Goal: Task Accomplishment & Management: Use online tool/utility

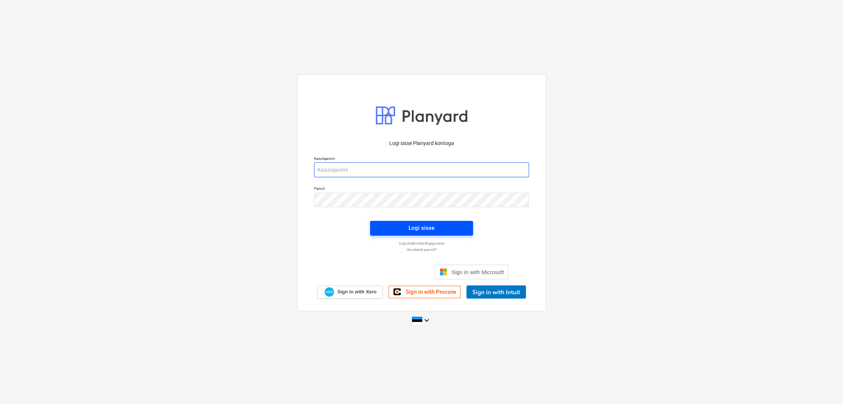
type input "[EMAIL_ADDRESS][DOMAIN_NAME]"
click at [447, 229] on span "Logi sisse" at bounding box center [421, 228] width 85 height 10
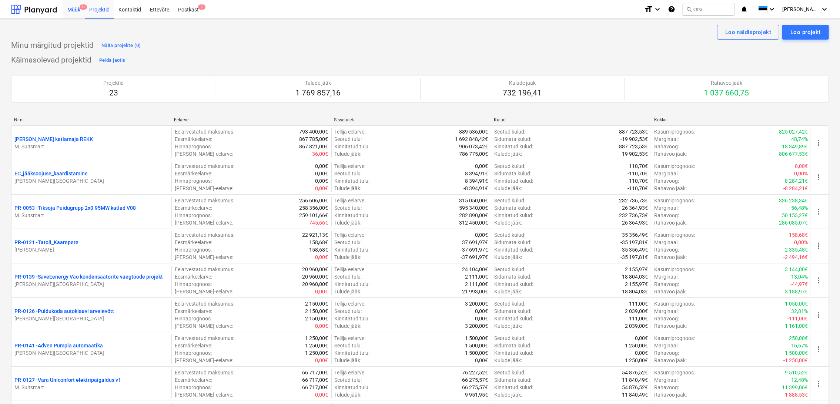
click at [79, 9] on div "Müük 9+" at bounding box center [74, 9] width 22 height 19
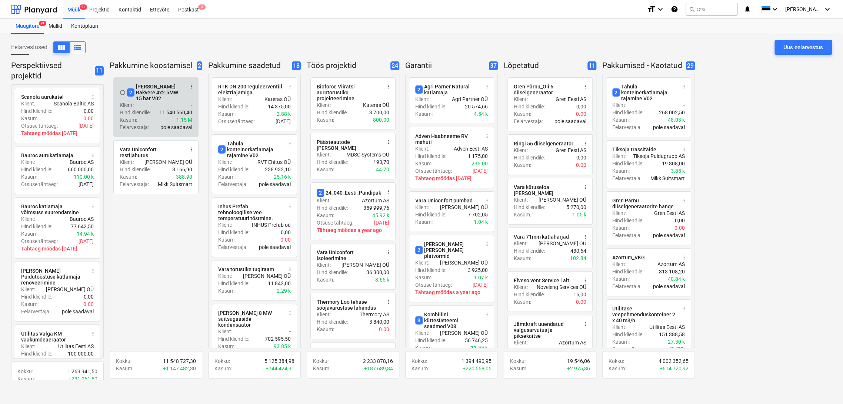
click at [161, 101] on div "Klient : -" at bounding box center [156, 104] width 73 height 7
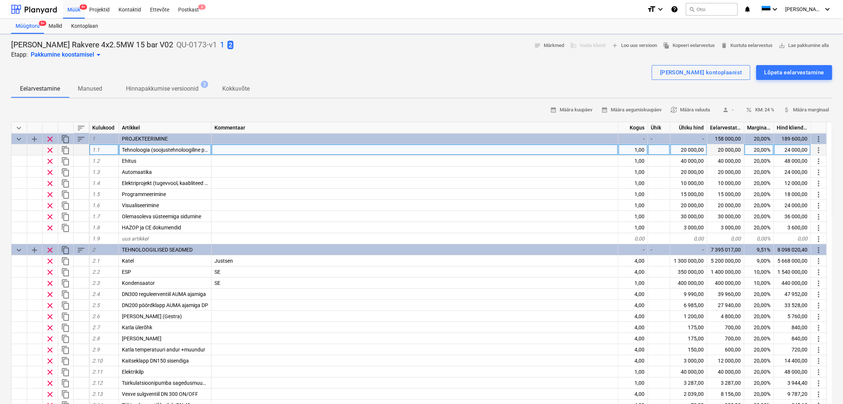
type textarea "x"
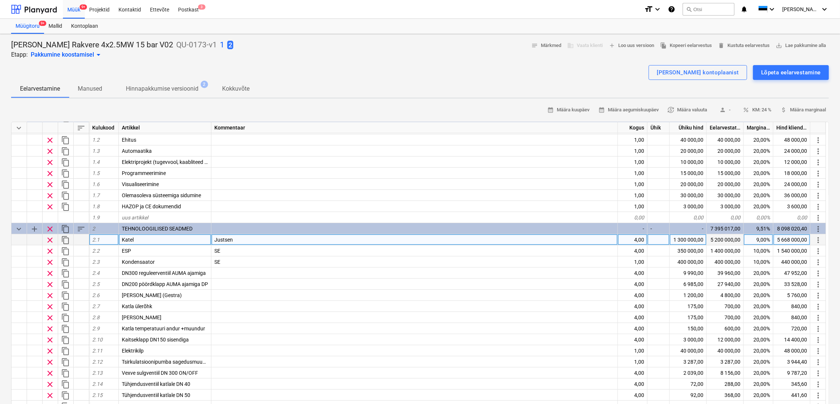
scroll to position [41, 0]
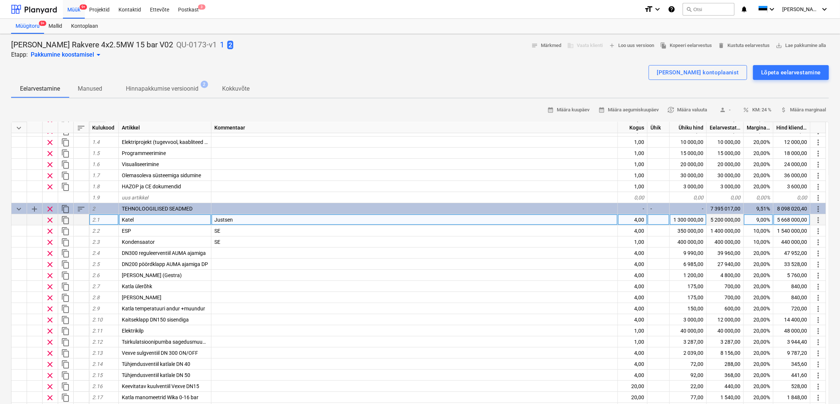
click at [262, 218] on div "Justsen" at bounding box center [414, 219] width 407 height 11
type input "Kohlbach K8 20 [PERSON_NAME]"
type textarea "x"
click at [686, 219] on div "1 300 000,00" at bounding box center [688, 219] width 37 height 11
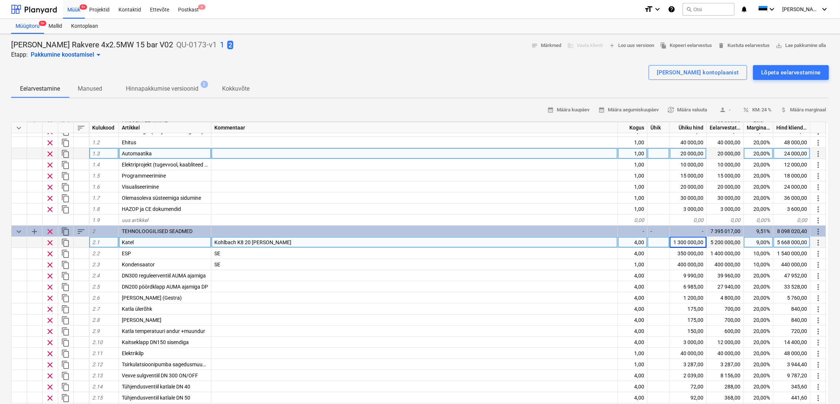
scroll to position [0, 0]
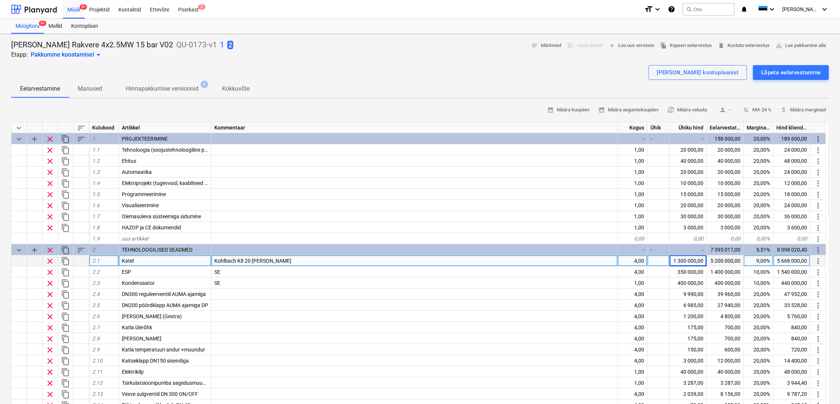
click at [627, 87] on div "Eelarvestamine Manused Hinnapakkumise versioonid 2 Kokkuvõte" at bounding box center [420, 89] width 818 height 18
click at [688, 261] on div "1 300 000,00" at bounding box center [688, 261] width 37 height 11
click at [693, 260] on input "1300000" at bounding box center [688, 261] width 37 height 11
click at [691, 259] on input "1300000" at bounding box center [688, 261] width 37 height 11
type input "1330000"
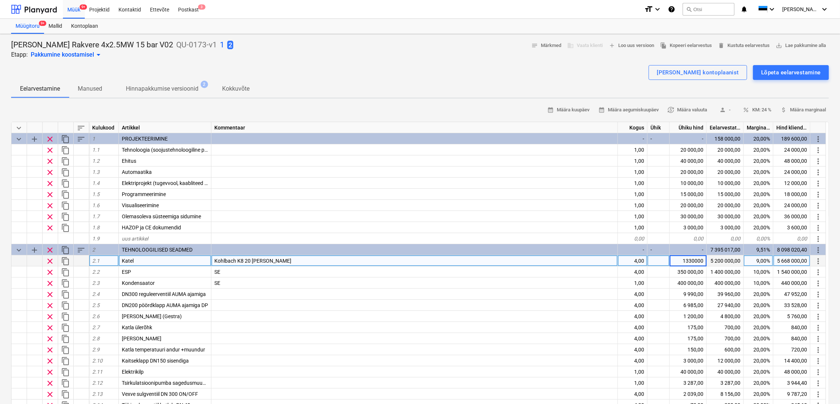
type textarea "x"
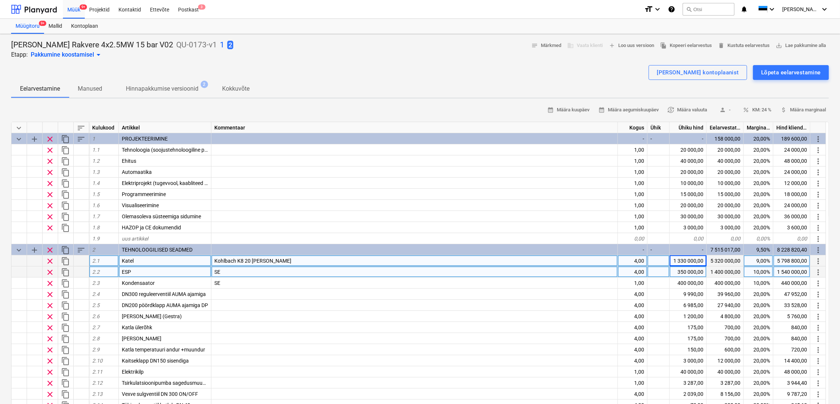
click at [683, 272] on div "350 000,00" at bounding box center [688, 272] width 37 height 11
click at [691, 271] on input "350000" at bounding box center [688, 272] width 37 height 11
type input "320000"
type textarea "x"
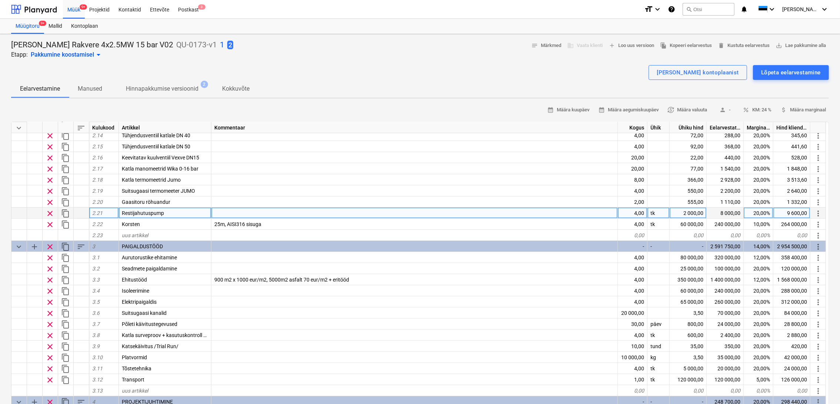
scroll to position [288, 0]
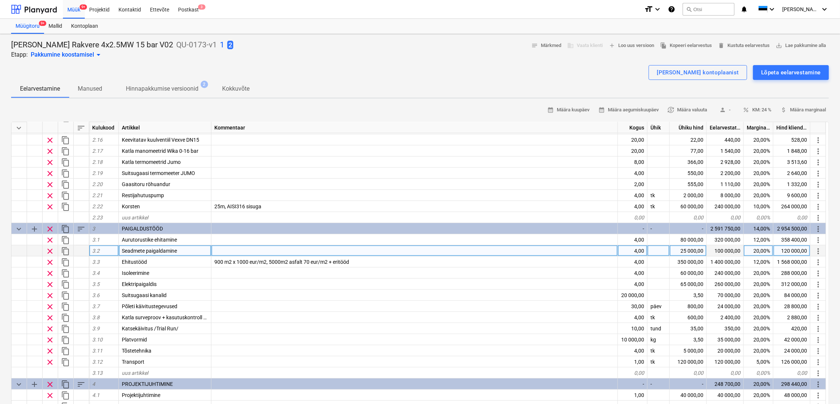
drag, startPoint x: 274, startPoint y: 258, endPoint x: 278, endPoint y: 254, distance: 5.8
click at [274, 257] on div "900 m2 x 1000 eur/m2, 5000m2 asfalt 70 eur/m2 + eritööd" at bounding box center [414, 262] width 407 height 11
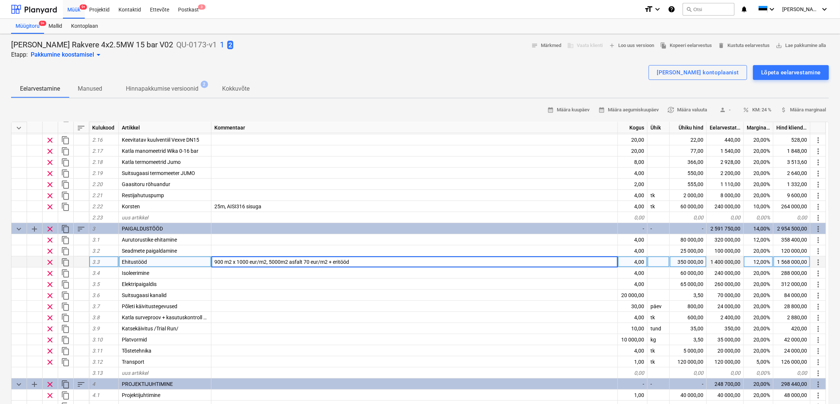
click at [275, 263] on input "900 m2 x 1000 eur/m2, 5000m2 asfalt 70 eur/m2 + eritööd" at bounding box center [414, 262] width 406 height 11
click at [379, 261] on input "900 m2 x 1000 eur/m2, 2000m2 asfalt 70 eur/m2 + eritööd" at bounding box center [414, 262] width 406 height 11
click at [217, 260] on input "900 m2 x 1000 eur/m2, 2000m2 asfalt 70 eur/m2 + eritööd" at bounding box center [414, 262] width 406 height 11
type input "1000 m2 x 1000 eur/m2, 2000m2 asfalt 70 eur/m2 + eritööd"
type textarea "x"
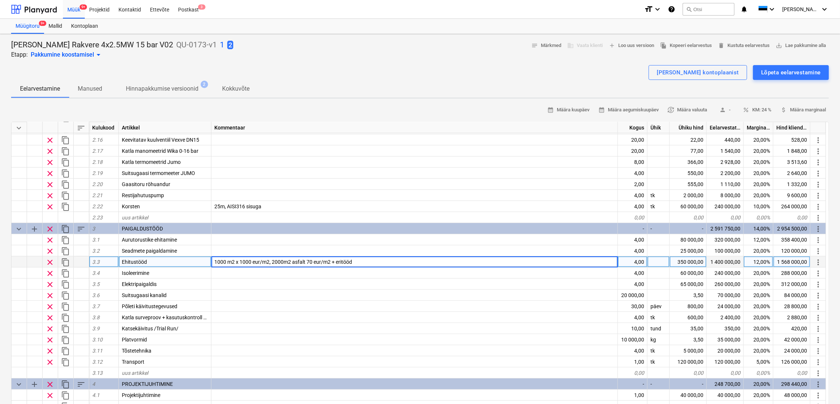
click at [684, 264] on div "350 000,00" at bounding box center [688, 262] width 37 height 11
click at [693, 262] on input "350000" at bounding box center [688, 262] width 37 height 11
type input "310000"
type textarea "x"
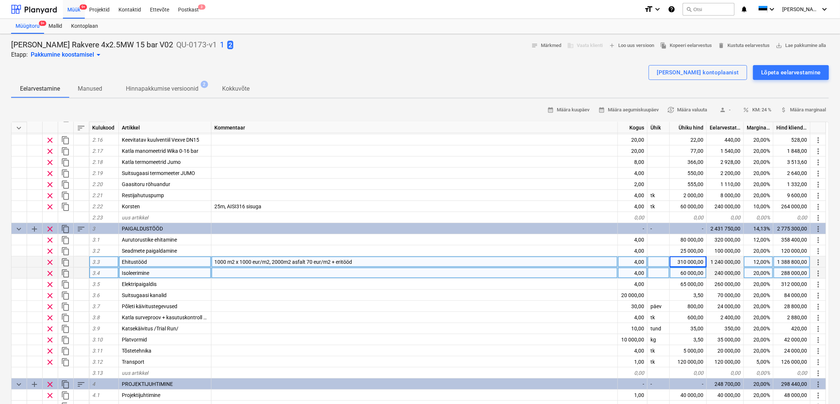
click at [685, 272] on div "60 000,00" at bounding box center [688, 273] width 37 height 11
type input "50000"
type textarea "x"
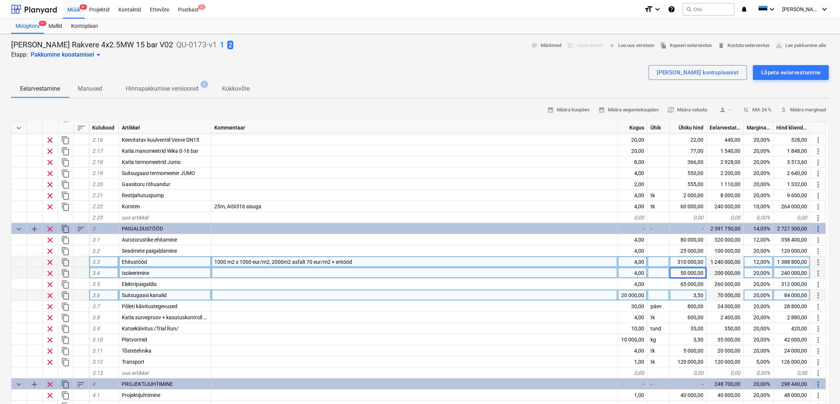
click at [633, 293] on div "20 000,00" at bounding box center [633, 295] width 30 height 11
click at [689, 295] on div "3,50" at bounding box center [688, 295] width 37 height 11
click at [641, 295] on div "20 000,00" at bounding box center [633, 295] width 30 height 11
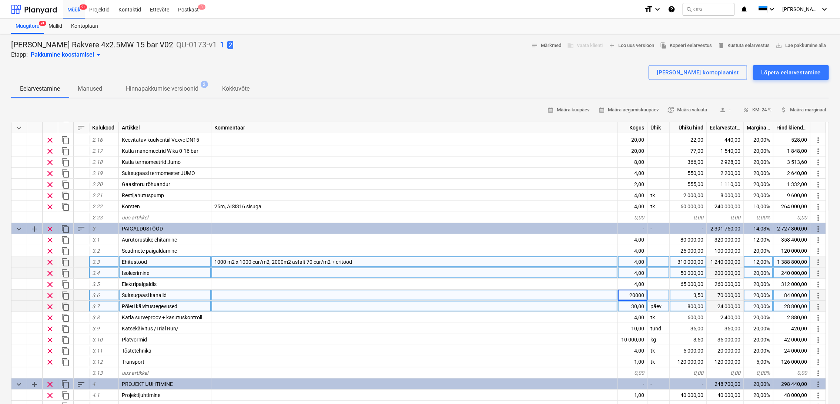
click at [641, 306] on div "30,00" at bounding box center [633, 306] width 30 height 11
type input "20"
type textarea "x"
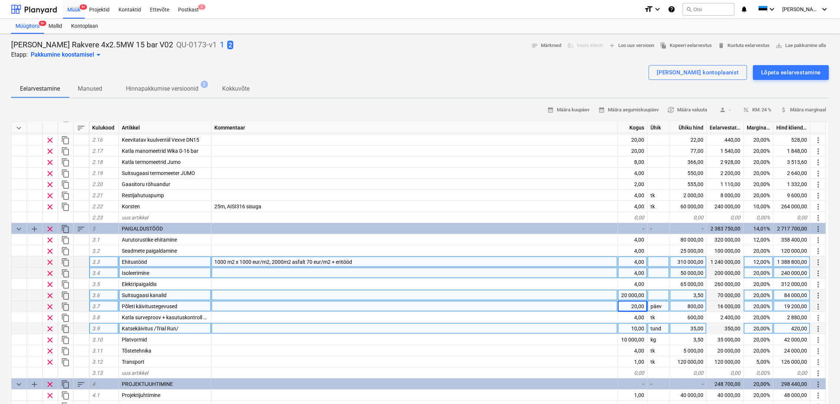
click at [640, 328] on div "10,00" at bounding box center [633, 328] width 30 height 11
type input "20"
type textarea "x"
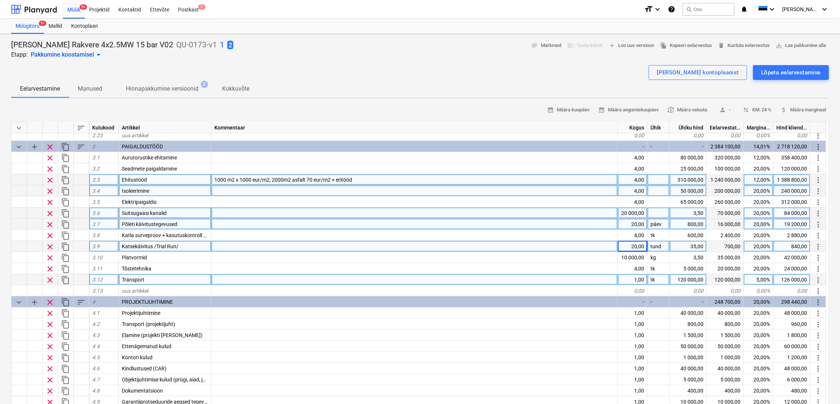
scroll to position [370, 0]
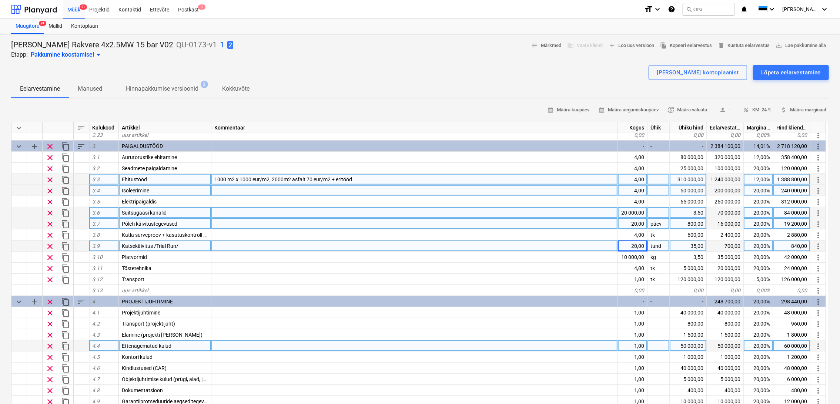
click at [687, 347] on div "50 000,00" at bounding box center [688, 346] width 37 height 11
type input "40000"
type textarea "x"
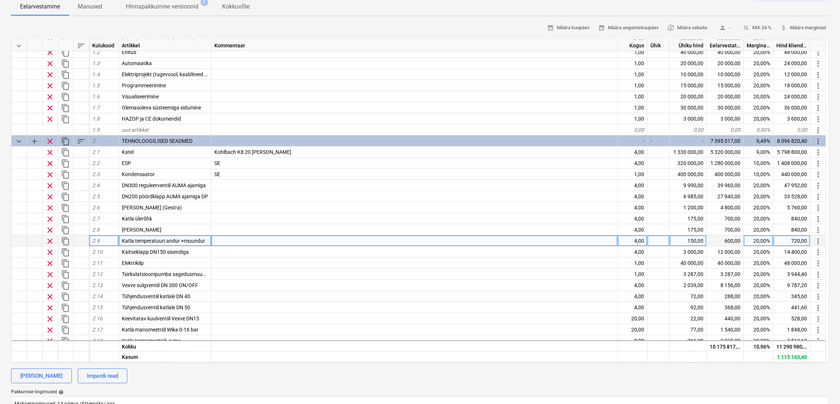
scroll to position [41, 0]
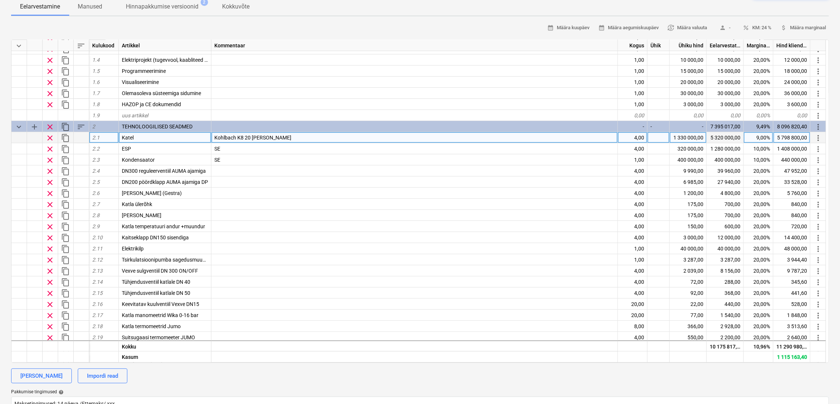
click at [635, 139] on div "4,00" at bounding box center [633, 137] width 30 height 11
type input "1"
type textarea "x"
click at [637, 137] on div "1,00" at bounding box center [633, 137] width 30 height 11
type input "4"
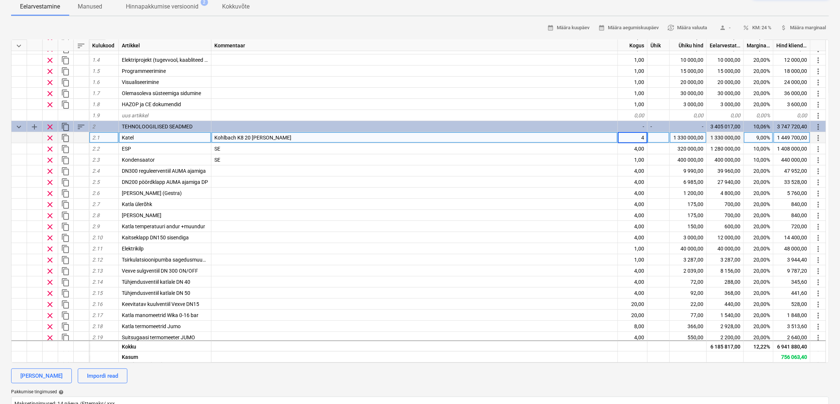
type textarea "x"
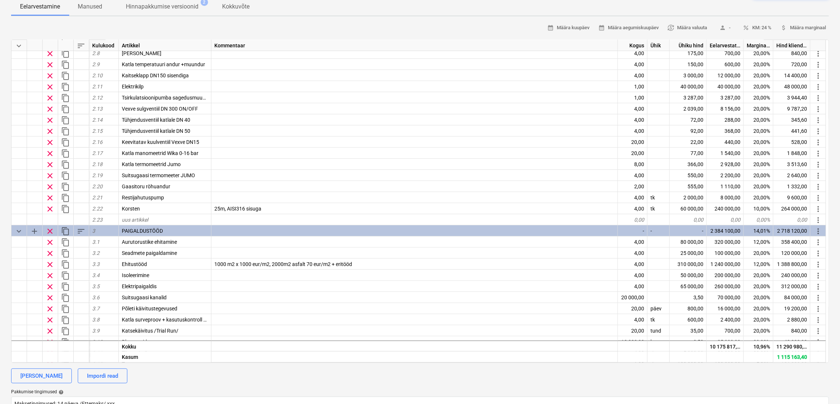
scroll to position [206, 0]
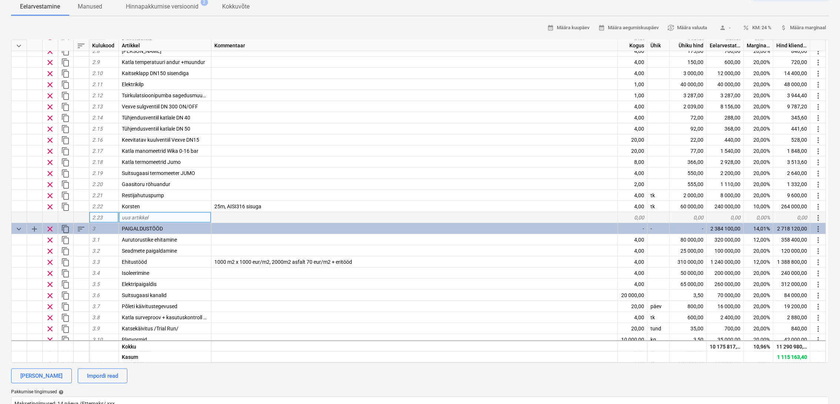
click at [127, 215] on span "uus artikkel" at bounding box center [135, 218] width 26 height 6
type input "Vee ettevalmistus"
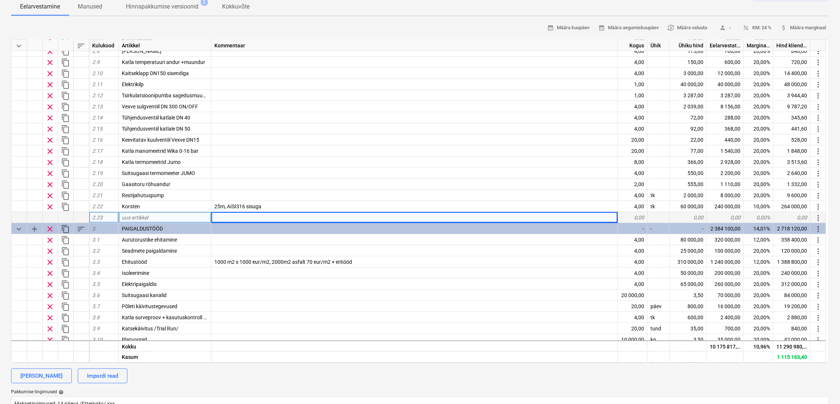
type textarea "x"
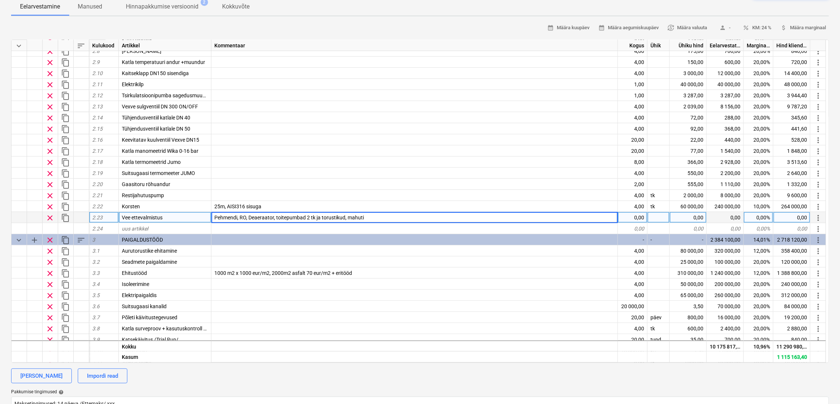
type input "Pehmendi, RO, Deaeraator, toitepumbad 2 tk ja torustikud, mahutid"
type textarea "x"
type input "kompl"
type textarea "x"
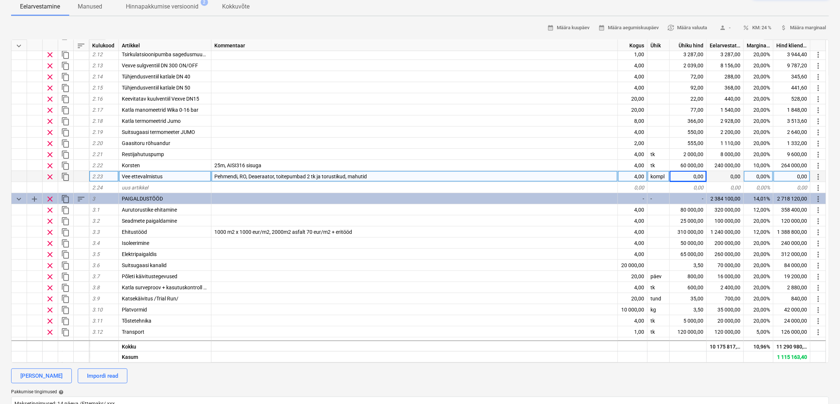
click at [688, 176] on div "0,00" at bounding box center [688, 176] width 37 height 11
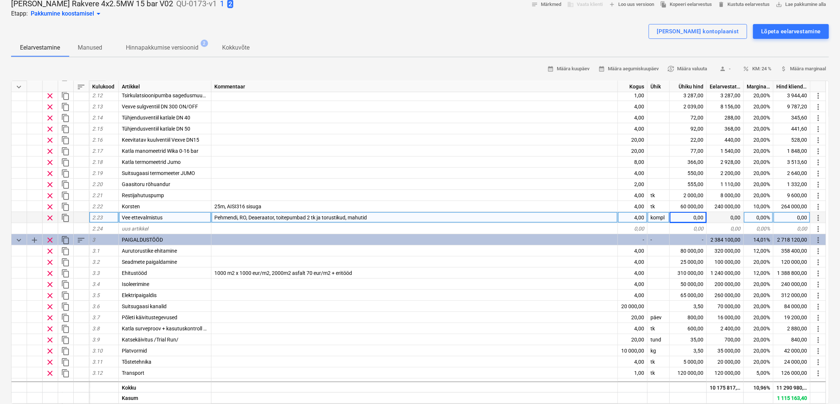
click at [644, 218] on div "4,00" at bounding box center [633, 217] width 30 height 11
type input "1"
click at [700, 213] on div "0,00" at bounding box center [688, 217] width 37 height 11
type textarea "x"
type input "140000"
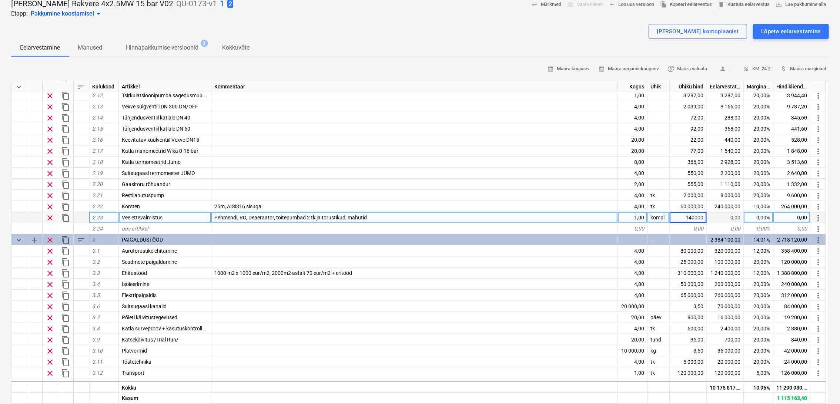
type textarea "x"
click at [765, 215] on div "0,00%" at bounding box center [759, 217] width 30 height 11
type input "20"
type textarea "x"
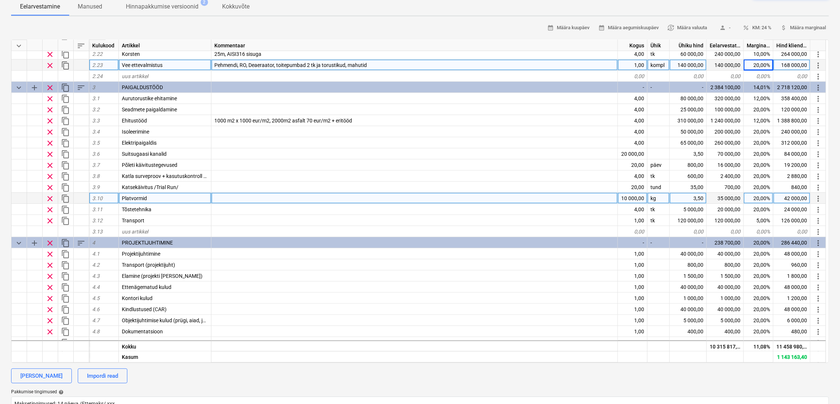
scroll to position [234, 0]
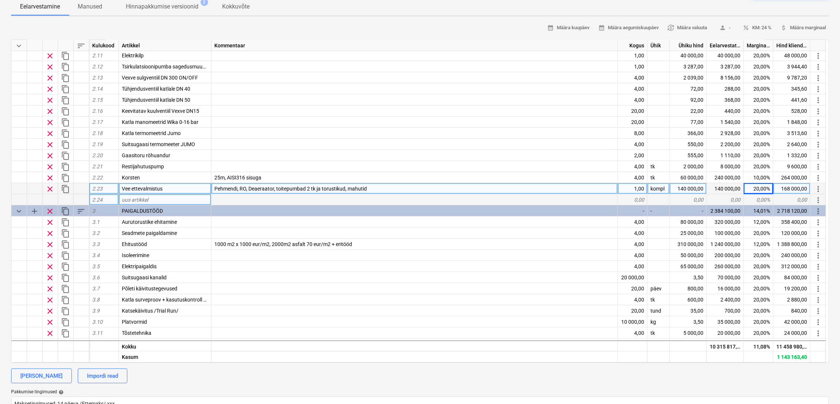
click at [145, 198] on span "uus artikkel" at bounding box center [135, 200] width 26 height 6
type input "Avariigeneraator"
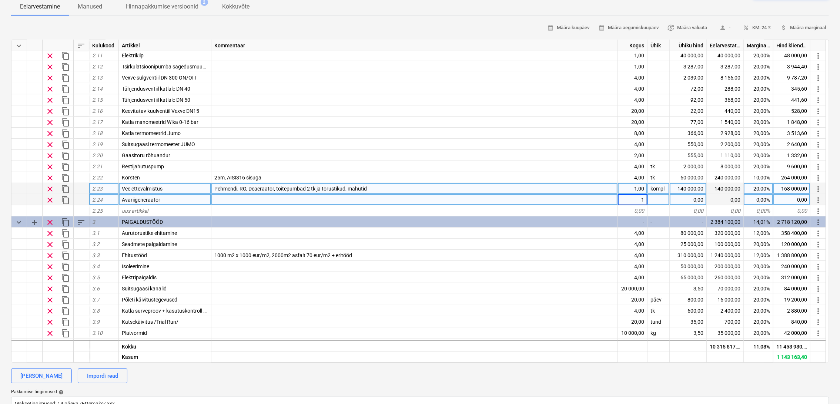
type textarea "x"
type input "tk"
type textarea "x"
click at [248, 201] on div at bounding box center [414, 199] width 407 height 11
type input "toiteveepumbad ja automaatika 100 kVa"
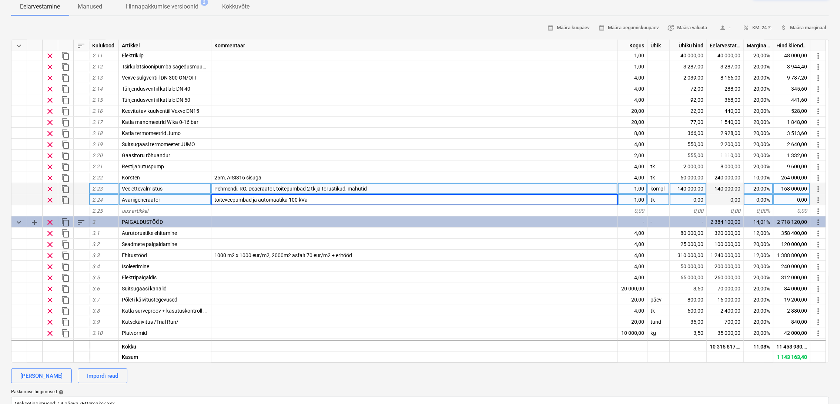
type textarea "x"
click at [294, 198] on span "toiteveepumbad ja automaatika 100 kVa" at bounding box center [260, 200] width 93 height 6
click at [296, 199] on input "toiteveepumbad ja automaatika 100 kVa" at bounding box center [414, 199] width 406 height 11
click at [296, 201] on input "toiteveepumbad ja automaatika 100 kVa" at bounding box center [414, 199] width 406 height 11
type input "toiteveepumbad ja automaatika 150 kVa"
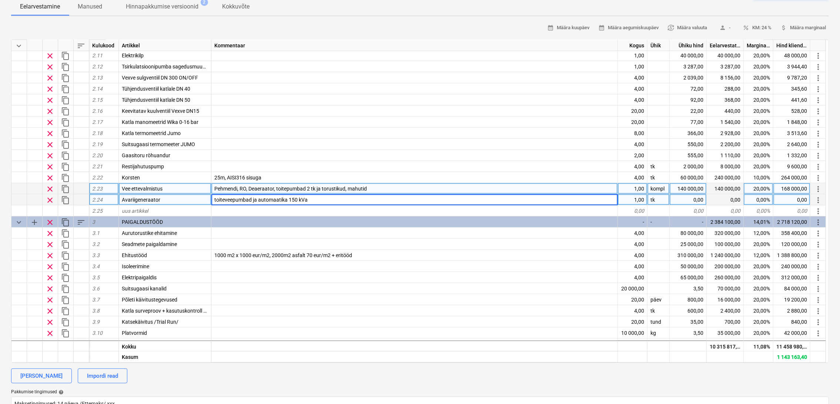
click at [693, 197] on div "0,00" at bounding box center [688, 199] width 37 height 11
type textarea "x"
type input "60000"
type textarea "x"
type input "20"
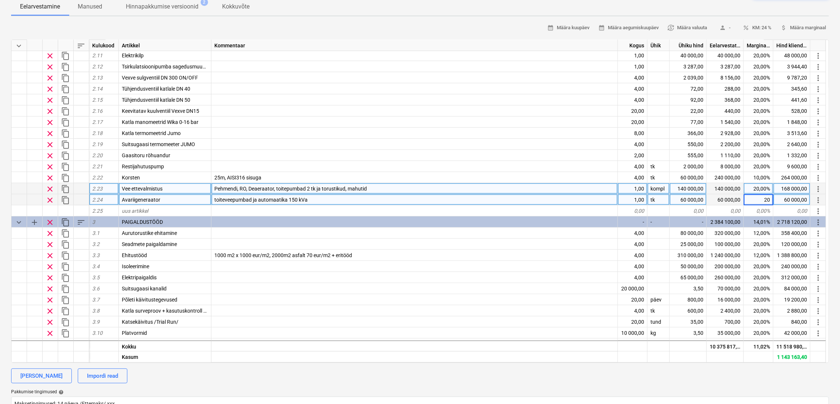
type textarea "x"
